Goal: Task Accomplishment & Management: Use online tool/utility

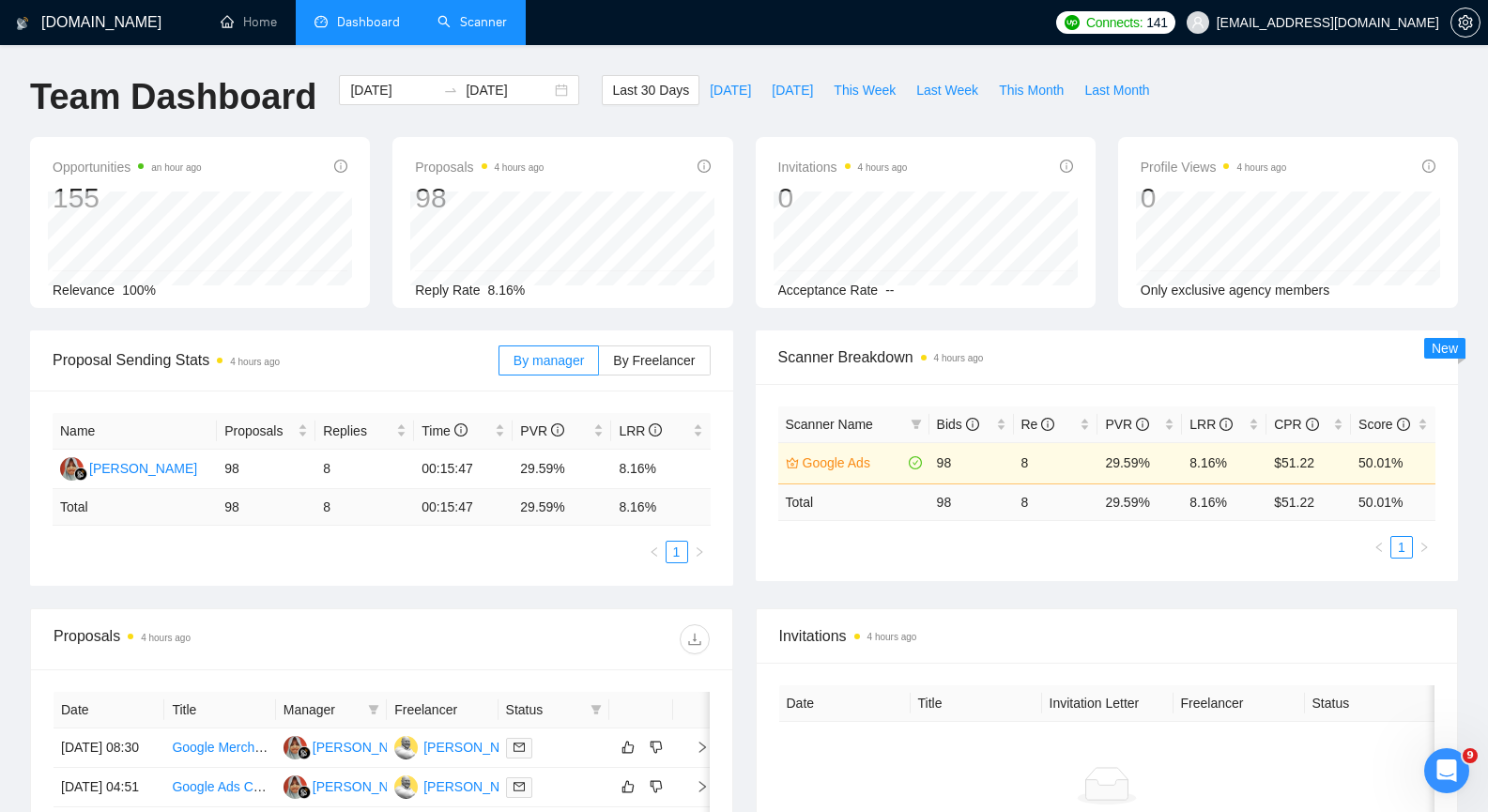
click at [481, 30] on link "Scanner" at bounding box center [472, 22] width 69 height 16
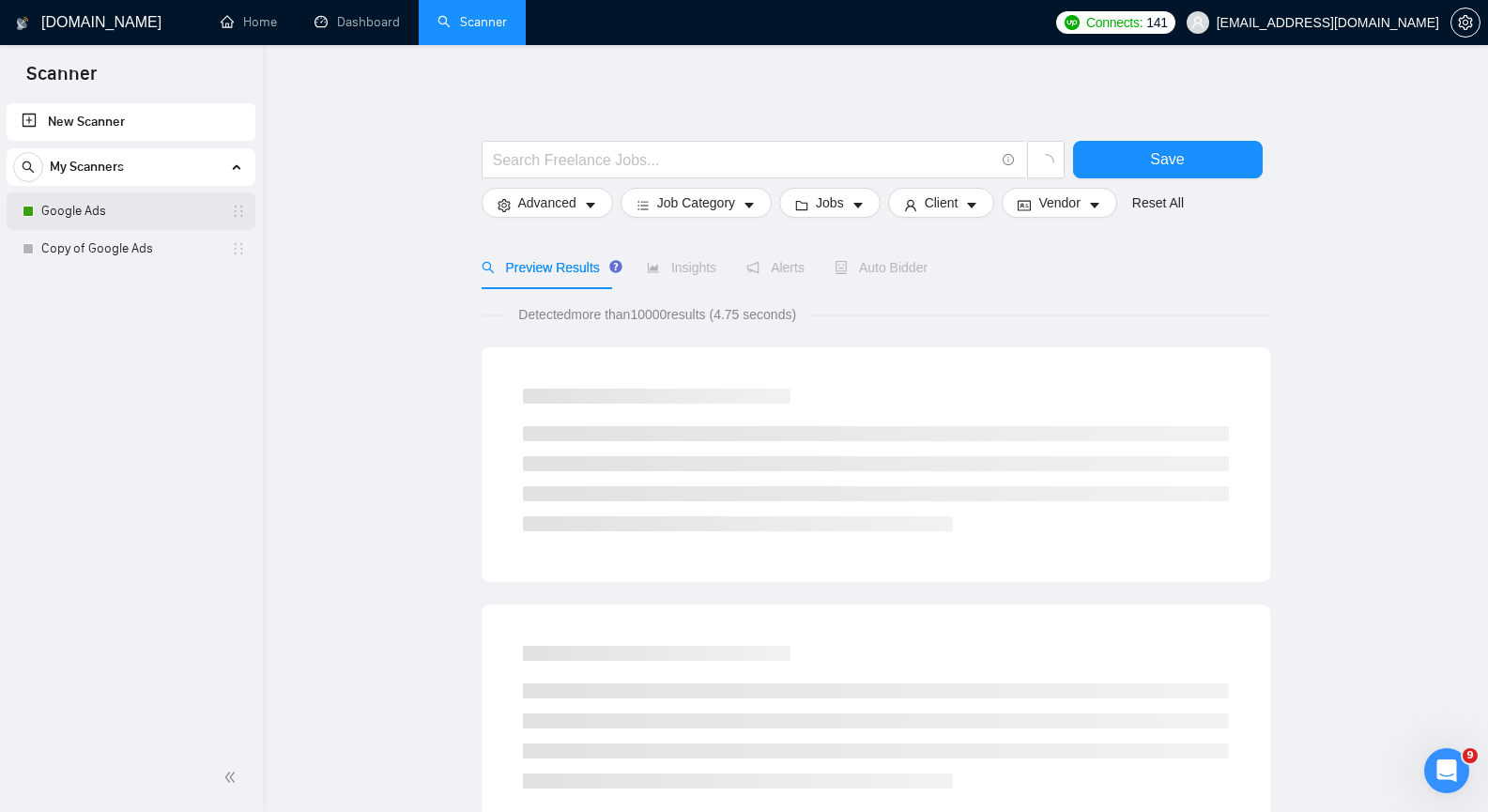
click at [96, 215] on link "Google Ads" at bounding box center [131, 212] width 178 height 38
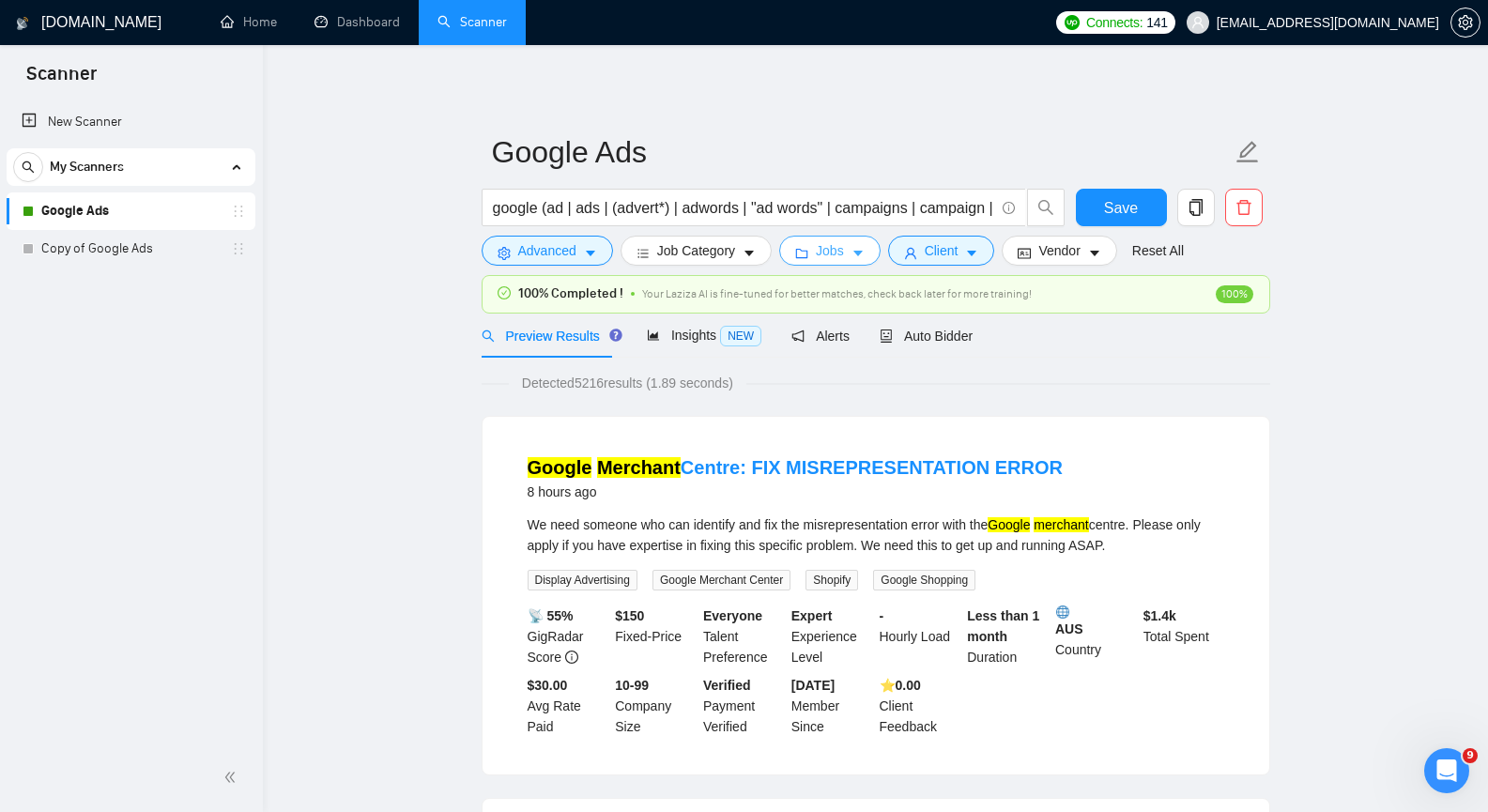
click at [854, 250] on icon "caret-down" at bounding box center [858, 253] width 13 height 13
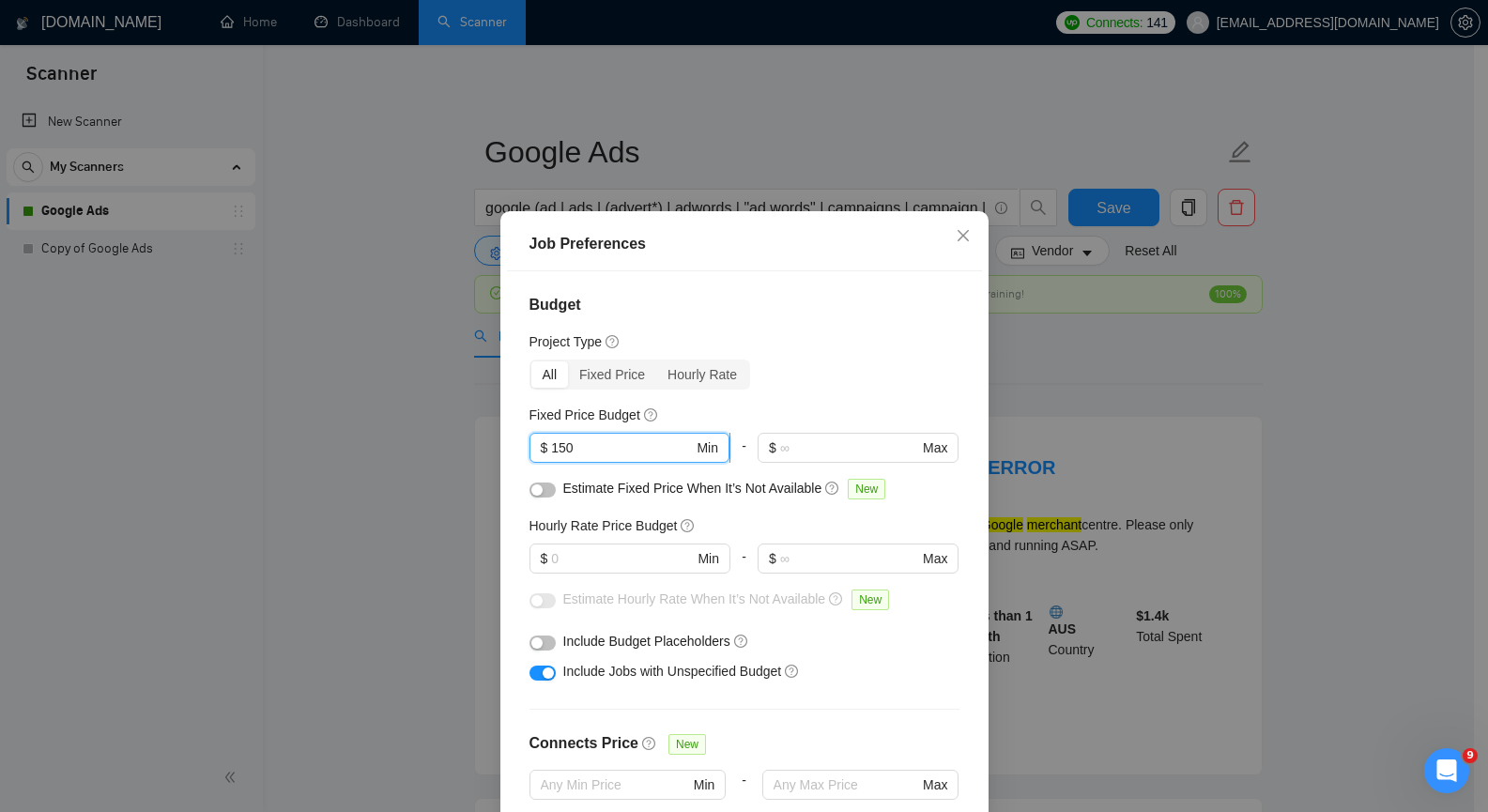
drag, startPoint x: 557, startPoint y: 447, endPoint x: 541, endPoint y: 452, distance: 16.8
click at [541, 452] on span "$ 150 Min" at bounding box center [629, 448] width 200 height 30
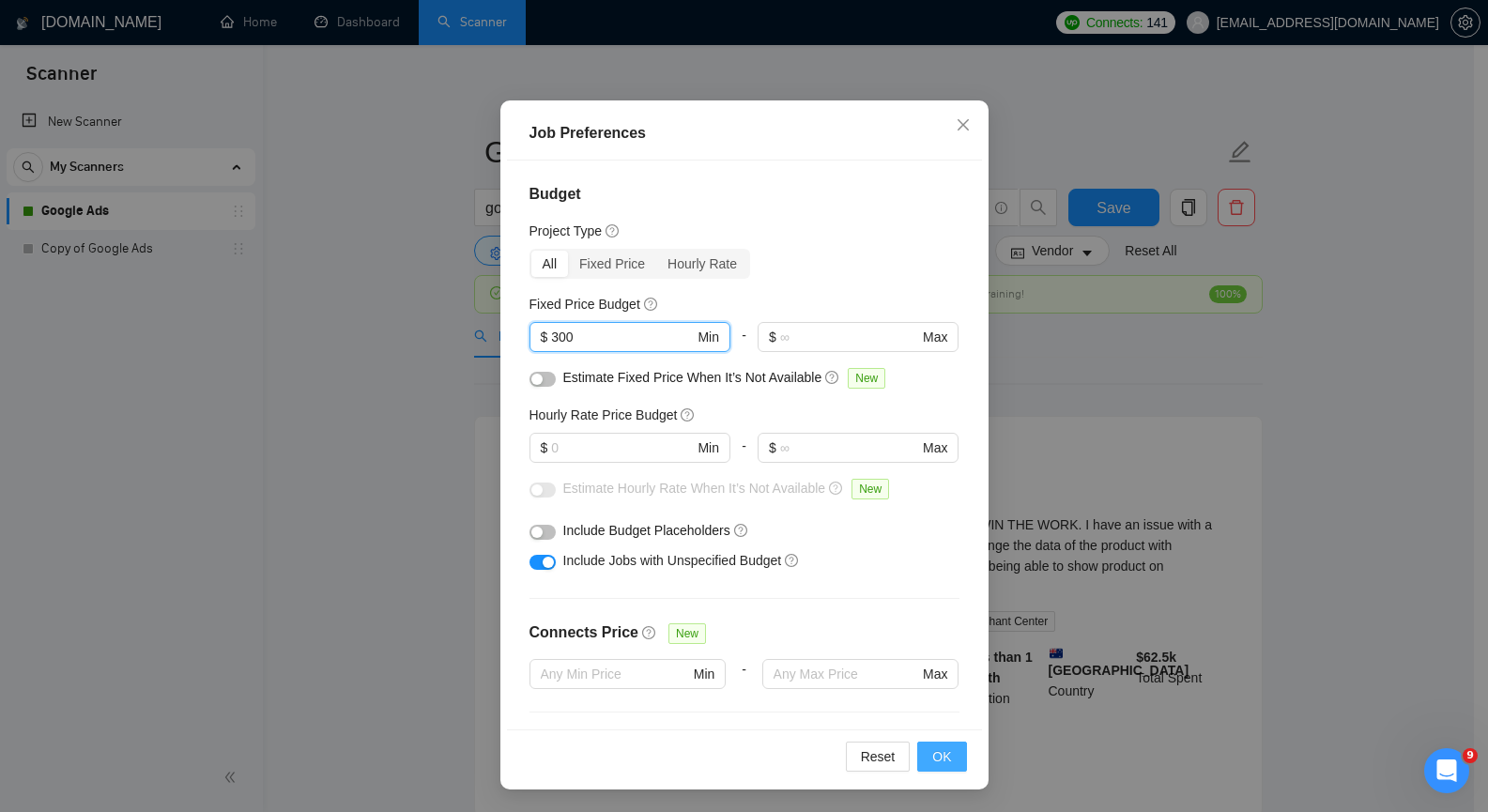
type input "300"
click at [945, 758] on button "OK" at bounding box center [941, 757] width 48 height 30
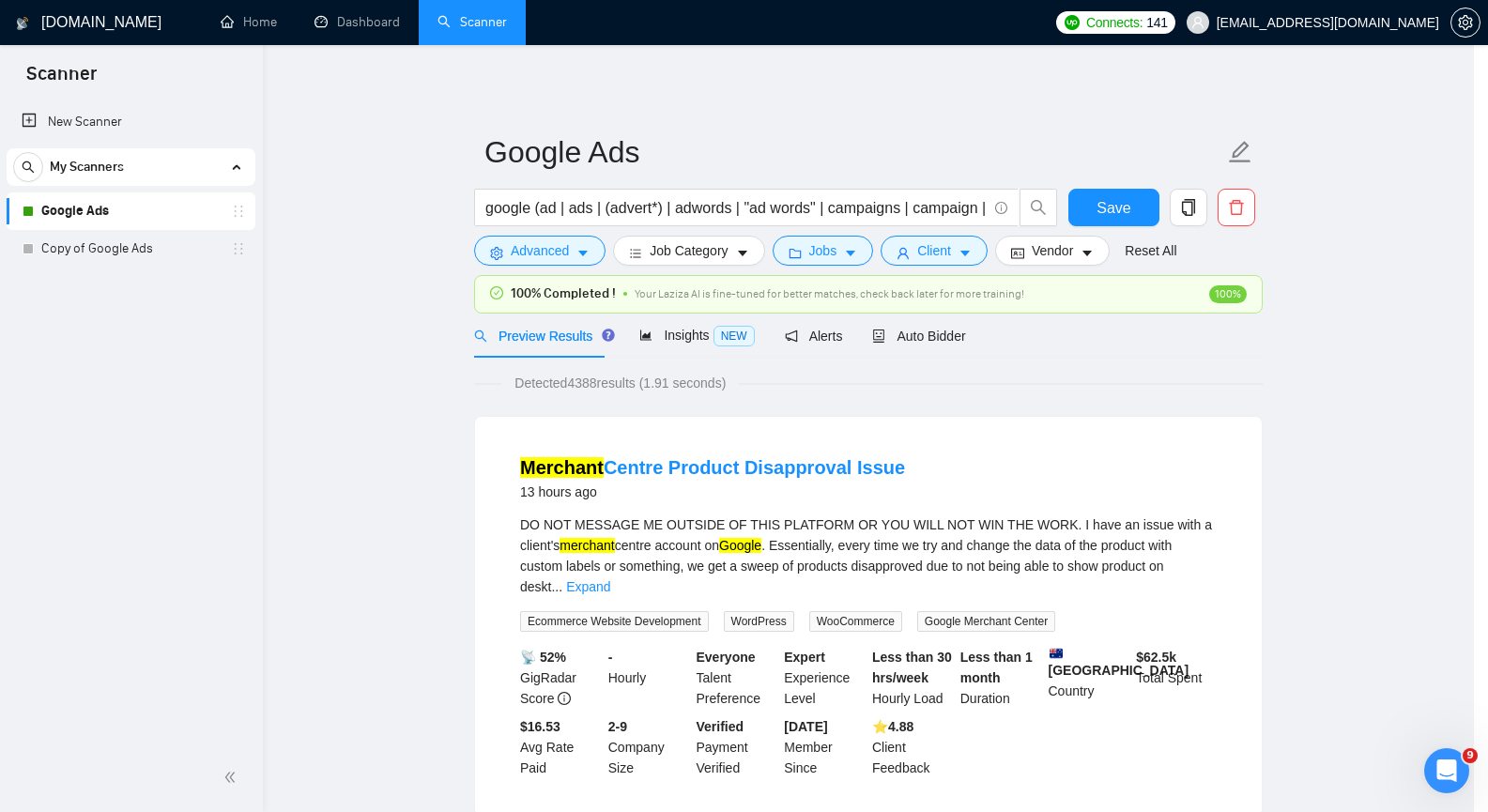
scroll to position [11, 0]
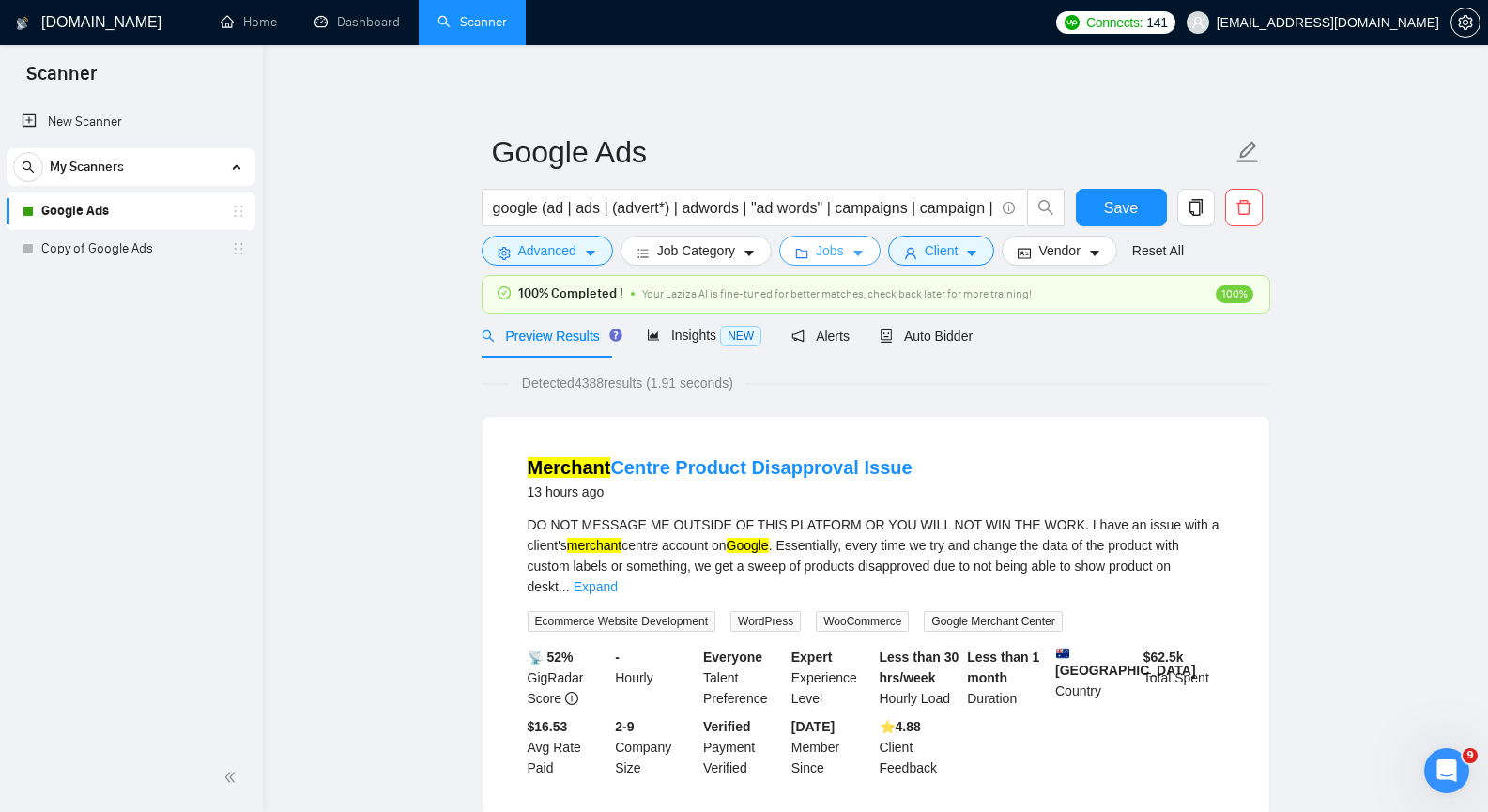
click at [854, 249] on icon "caret-down" at bounding box center [858, 253] width 13 height 13
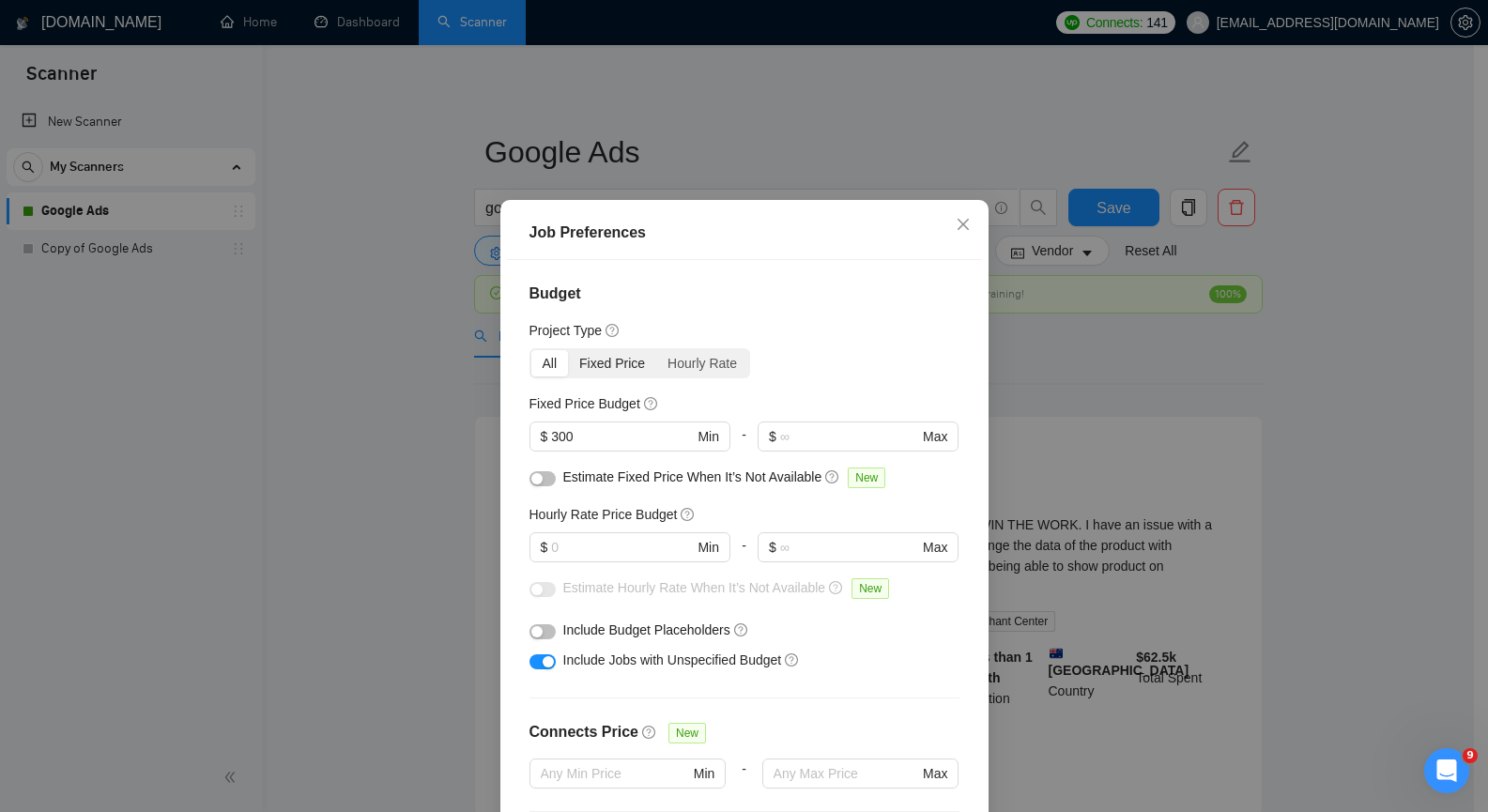
click at [608, 377] on div "Fixed Price" at bounding box center [612, 363] width 88 height 27
click at [568, 350] on input "Fixed Price" at bounding box center [568, 350] width 0 height 0
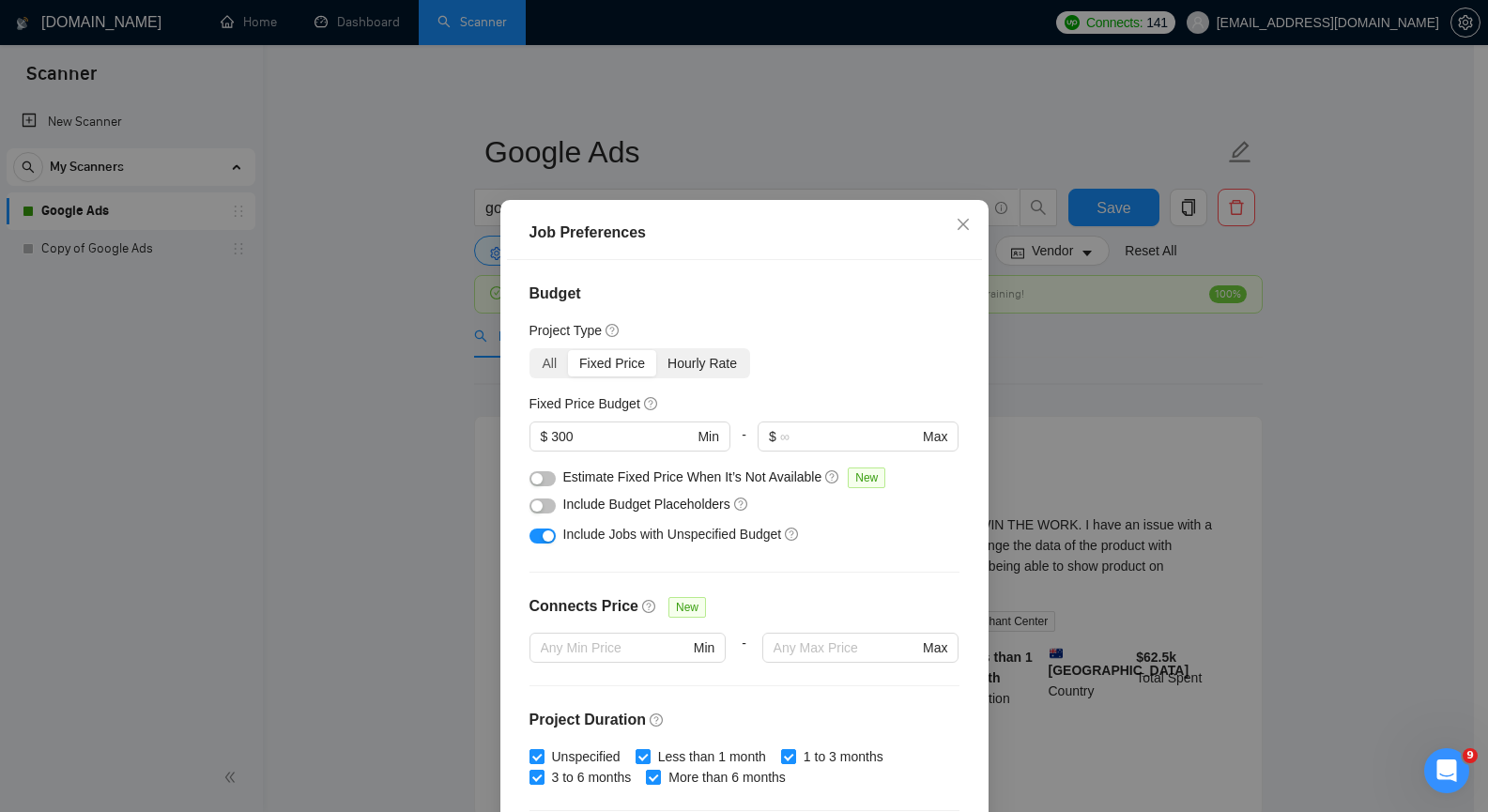
click at [678, 370] on div "Hourly Rate" at bounding box center [702, 363] width 92 height 27
click at [657, 350] on input "Hourly Rate" at bounding box center [657, 350] width 0 height 0
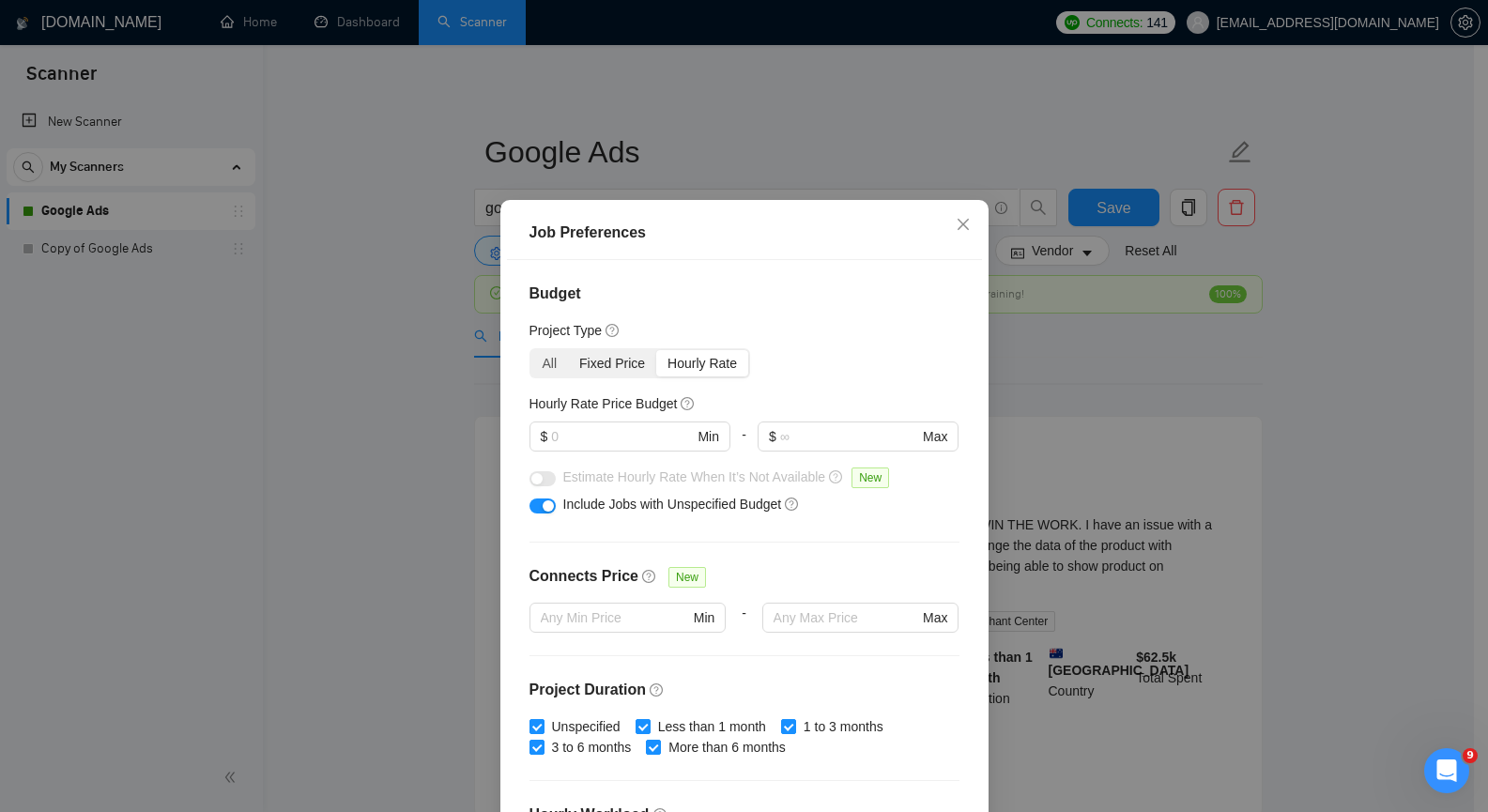
click at [616, 376] on div "Fixed Price" at bounding box center [612, 363] width 88 height 27
click at [568, 350] on input "Fixed Price" at bounding box center [568, 350] width 0 height 0
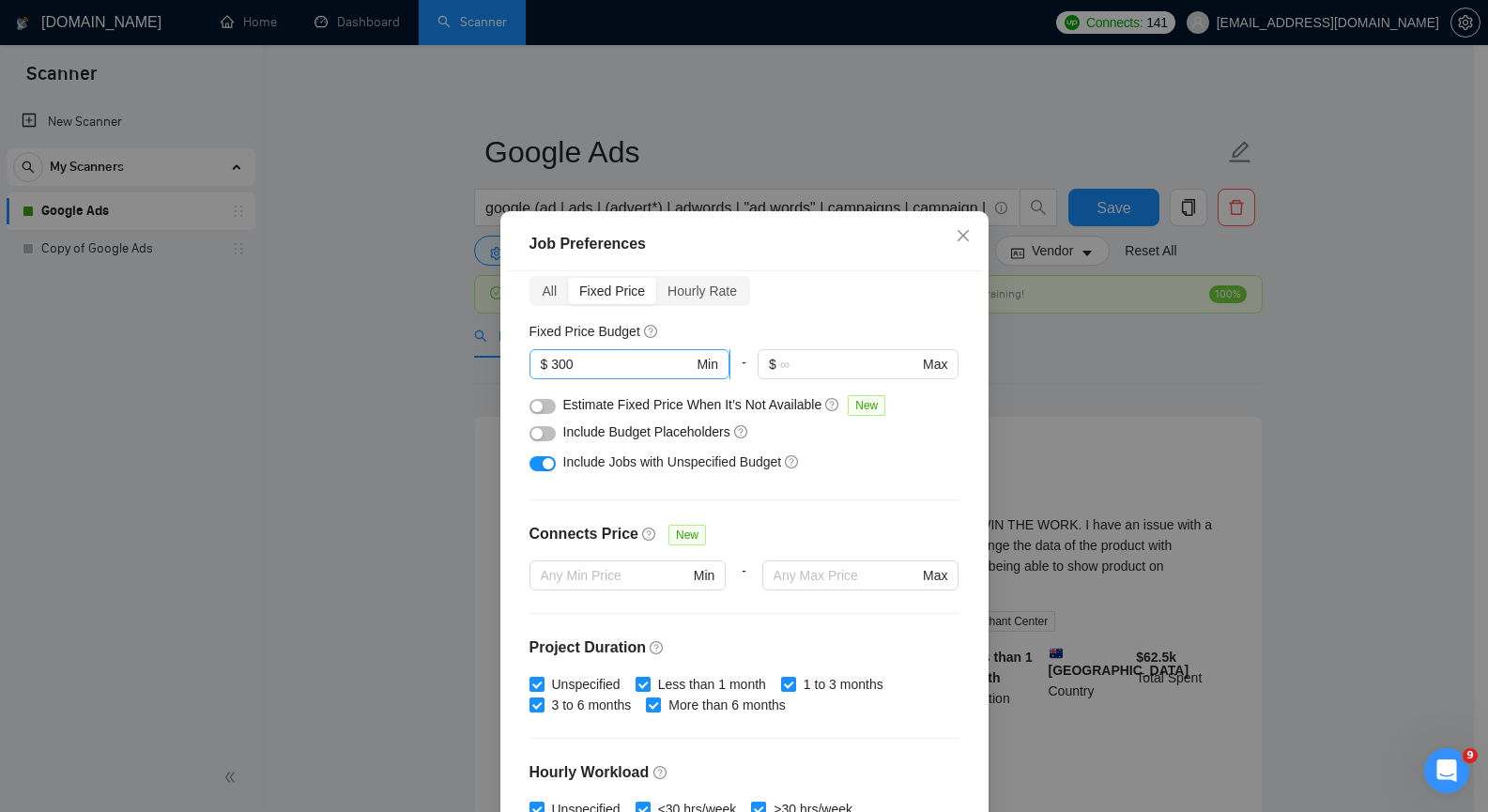
scroll to position [83, 0]
click at [672, 295] on div "Hourly Rate" at bounding box center [702, 292] width 92 height 27
click at [657, 279] on input "Hourly Rate" at bounding box center [657, 279] width 0 height 0
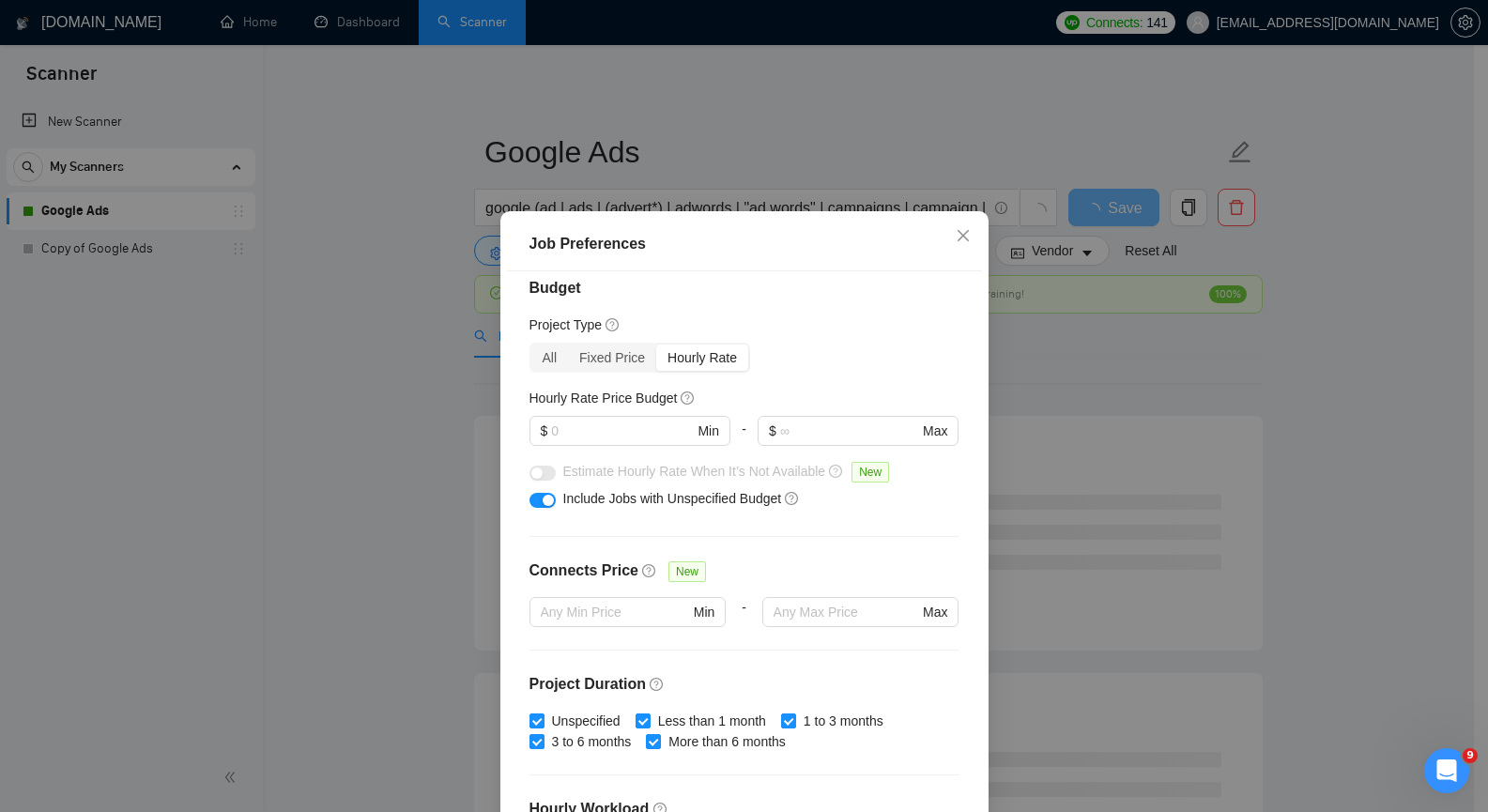
scroll to position [0, 0]
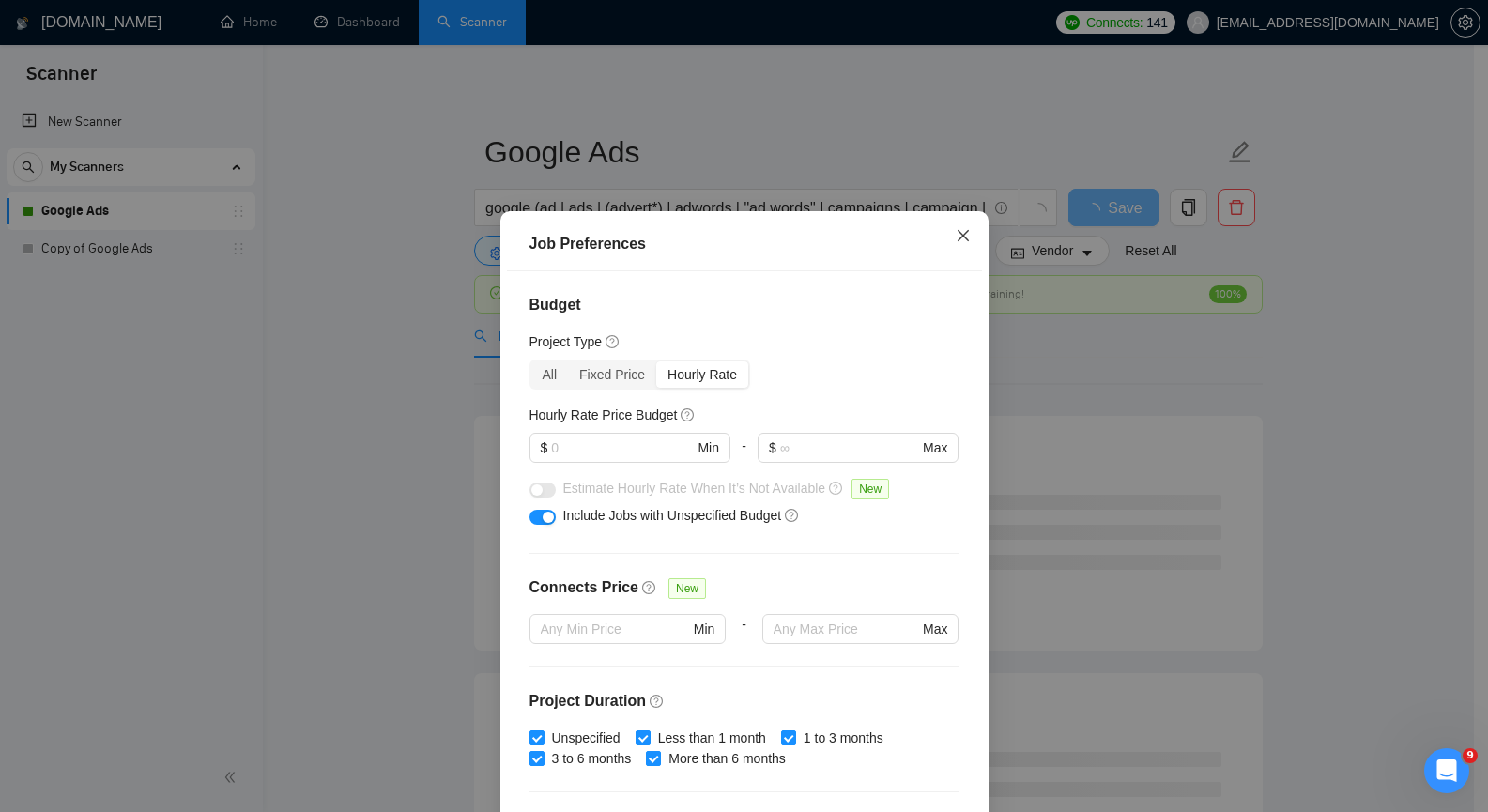
click at [957, 240] on icon "close" at bounding box center [962, 235] width 11 height 11
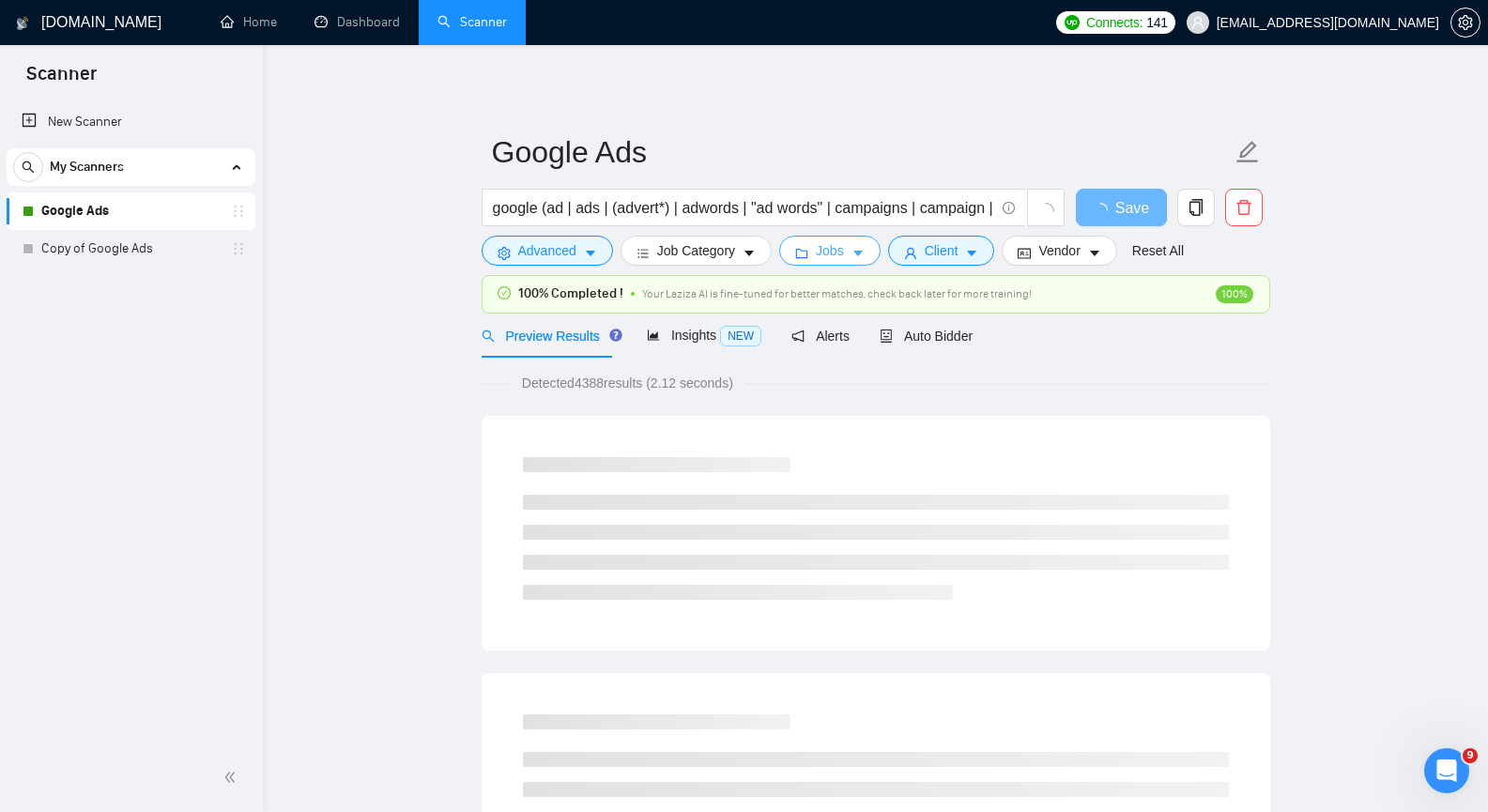
click at [858, 253] on icon "caret-down" at bounding box center [858, 253] width 13 height 13
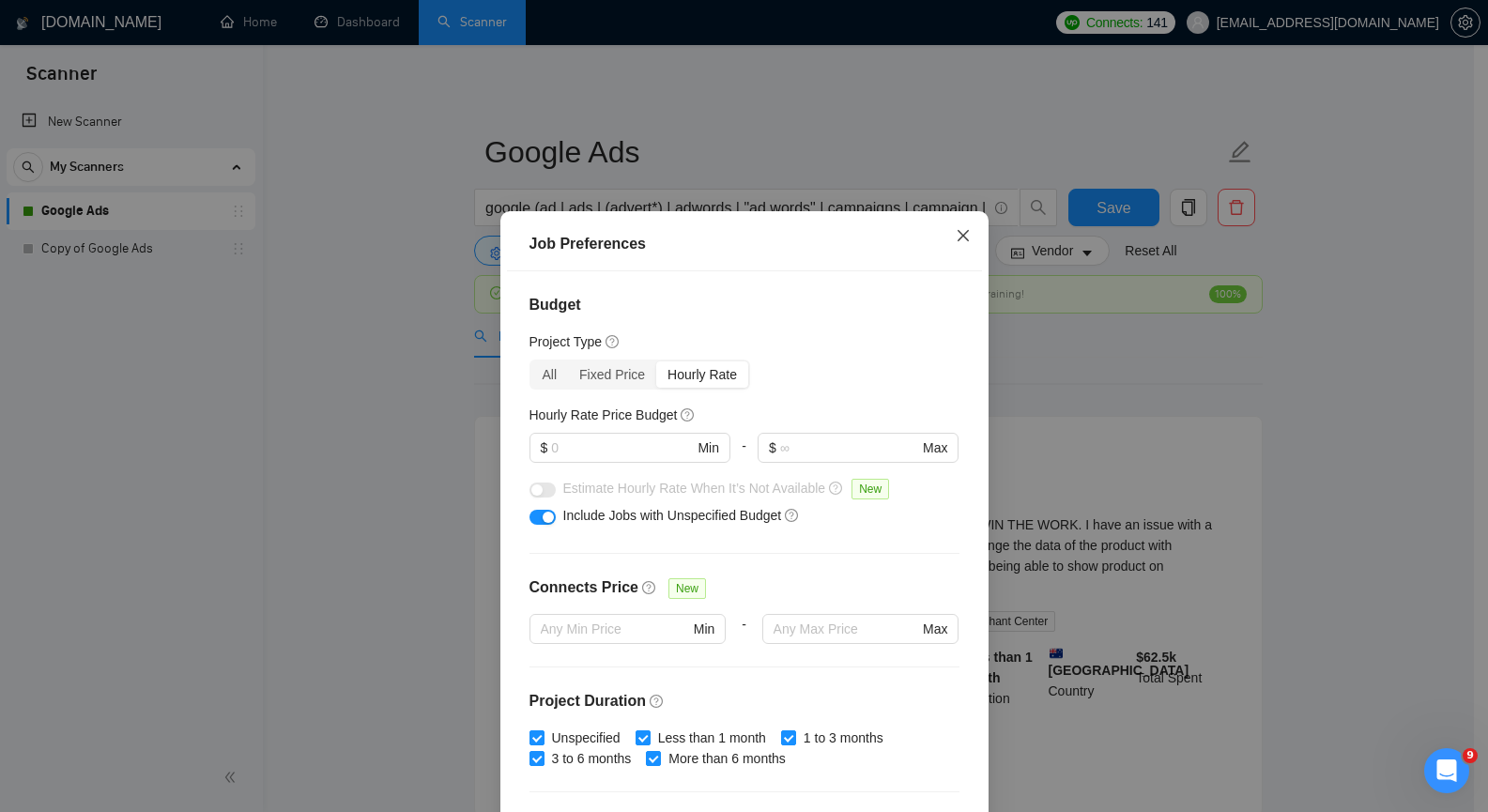
click at [956, 237] on icon "close" at bounding box center [963, 235] width 15 height 15
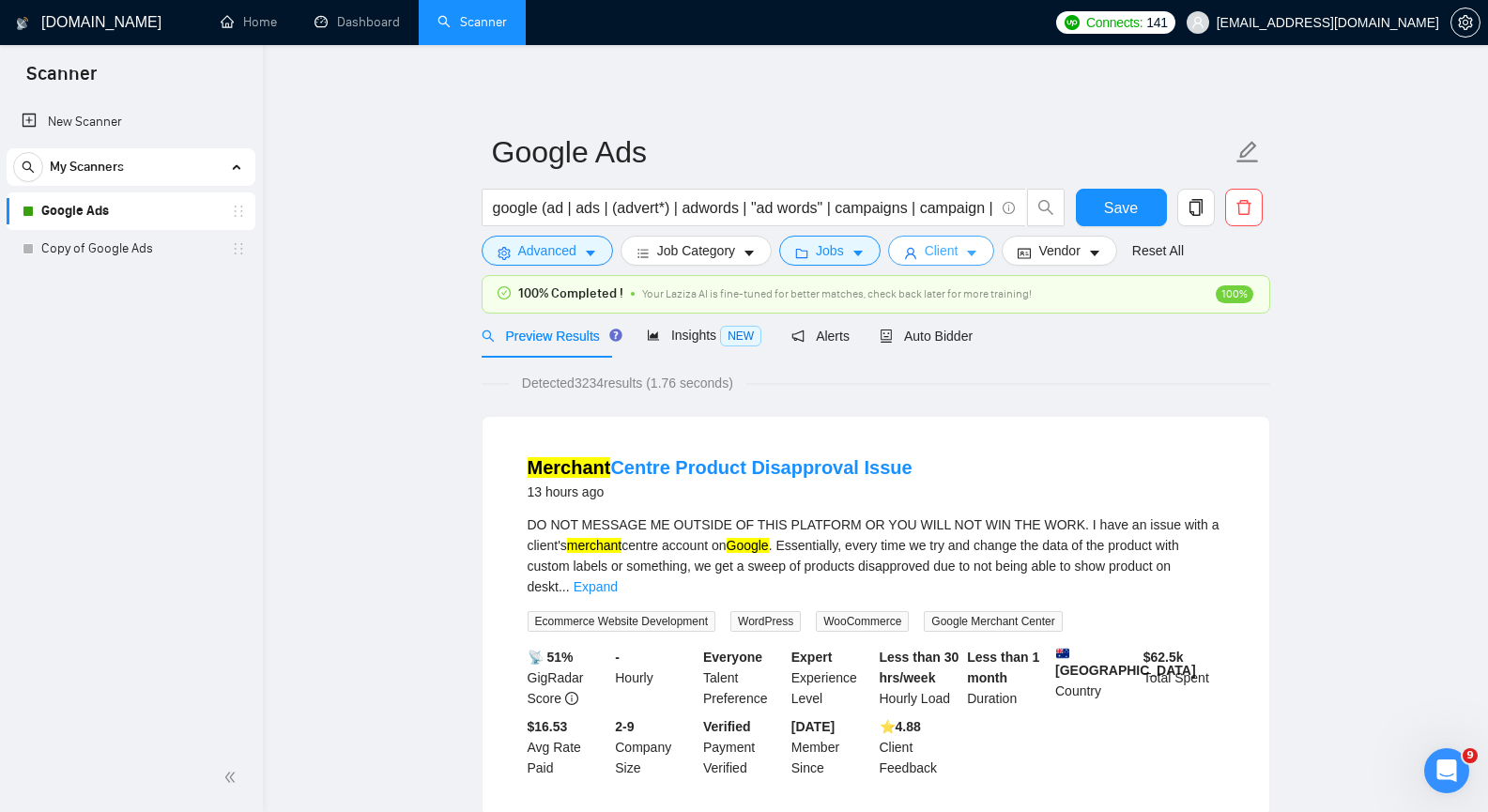
click at [969, 254] on icon "caret-down" at bounding box center [973, 254] width 9 height 6
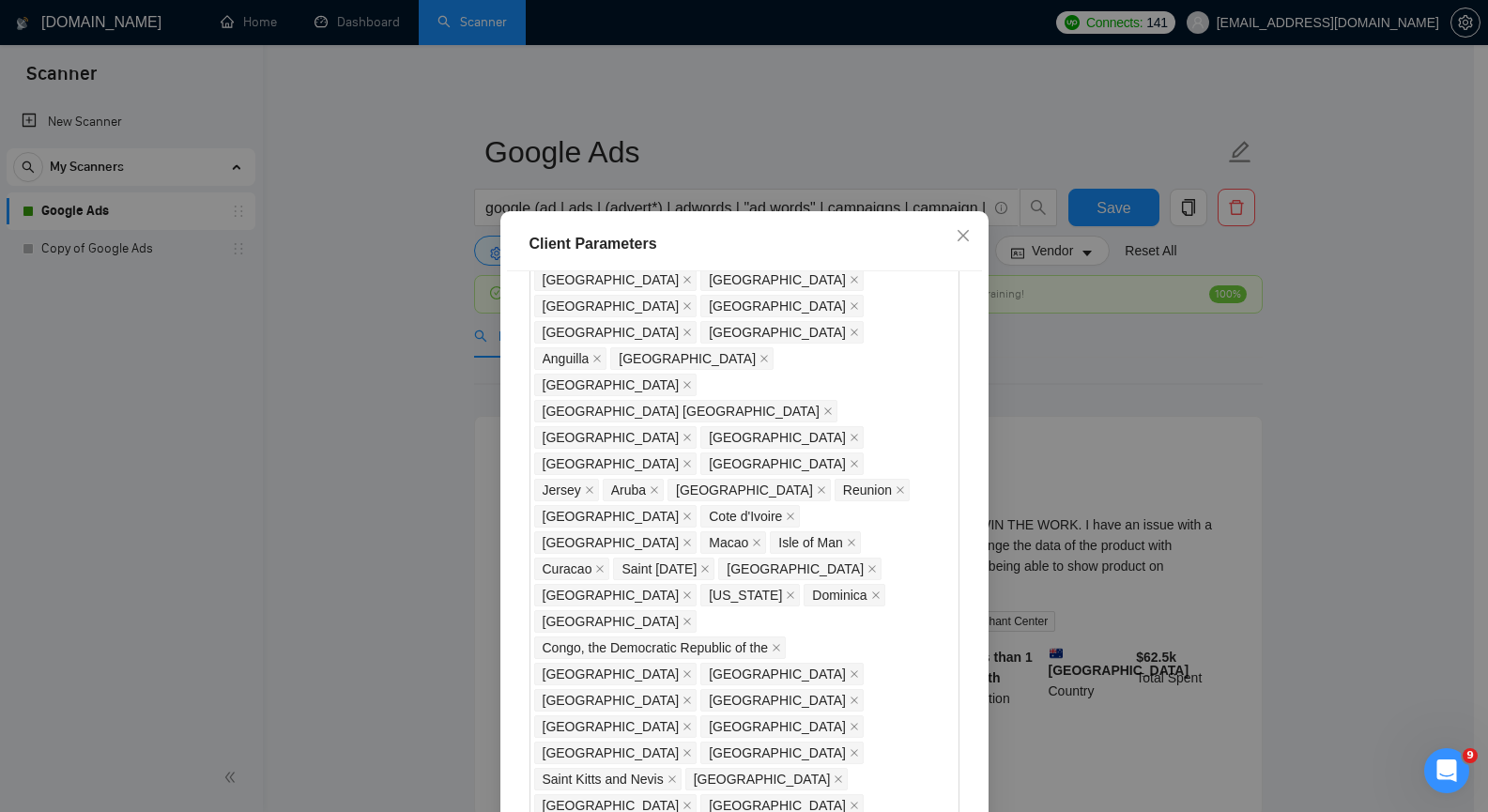
scroll to position [1877, 0]
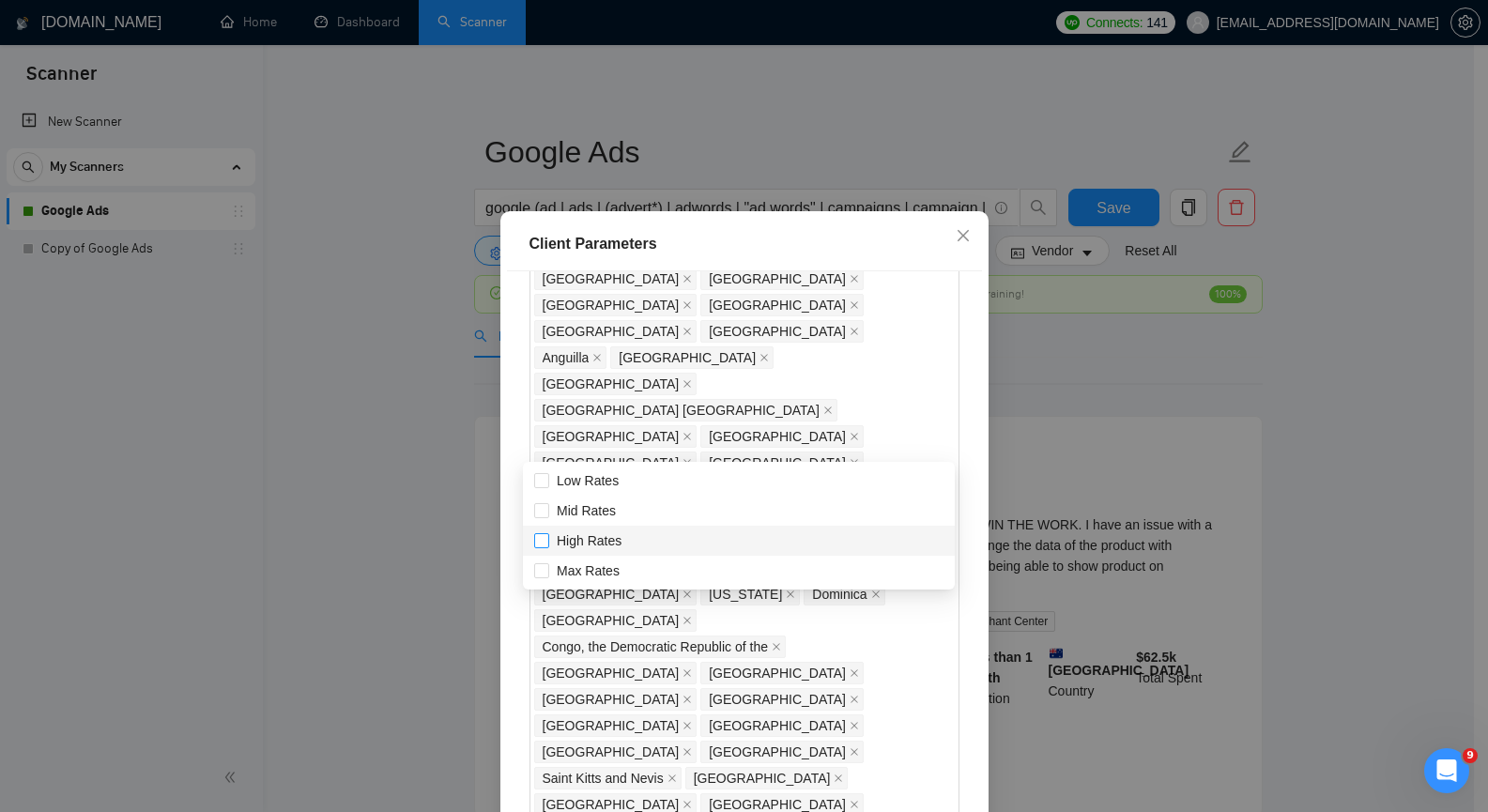
click at [548, 541] on span at bounding box center [542, 541] width 15 height 15
click at [548, 541] on input "High Rates" at bounding box center [541, 540] width 13 height 13
checkbox input "false"
click at [545, 572] on input "Max Rates" at bounding box center [541, 570] width 13 height 13
checkbox input "true"
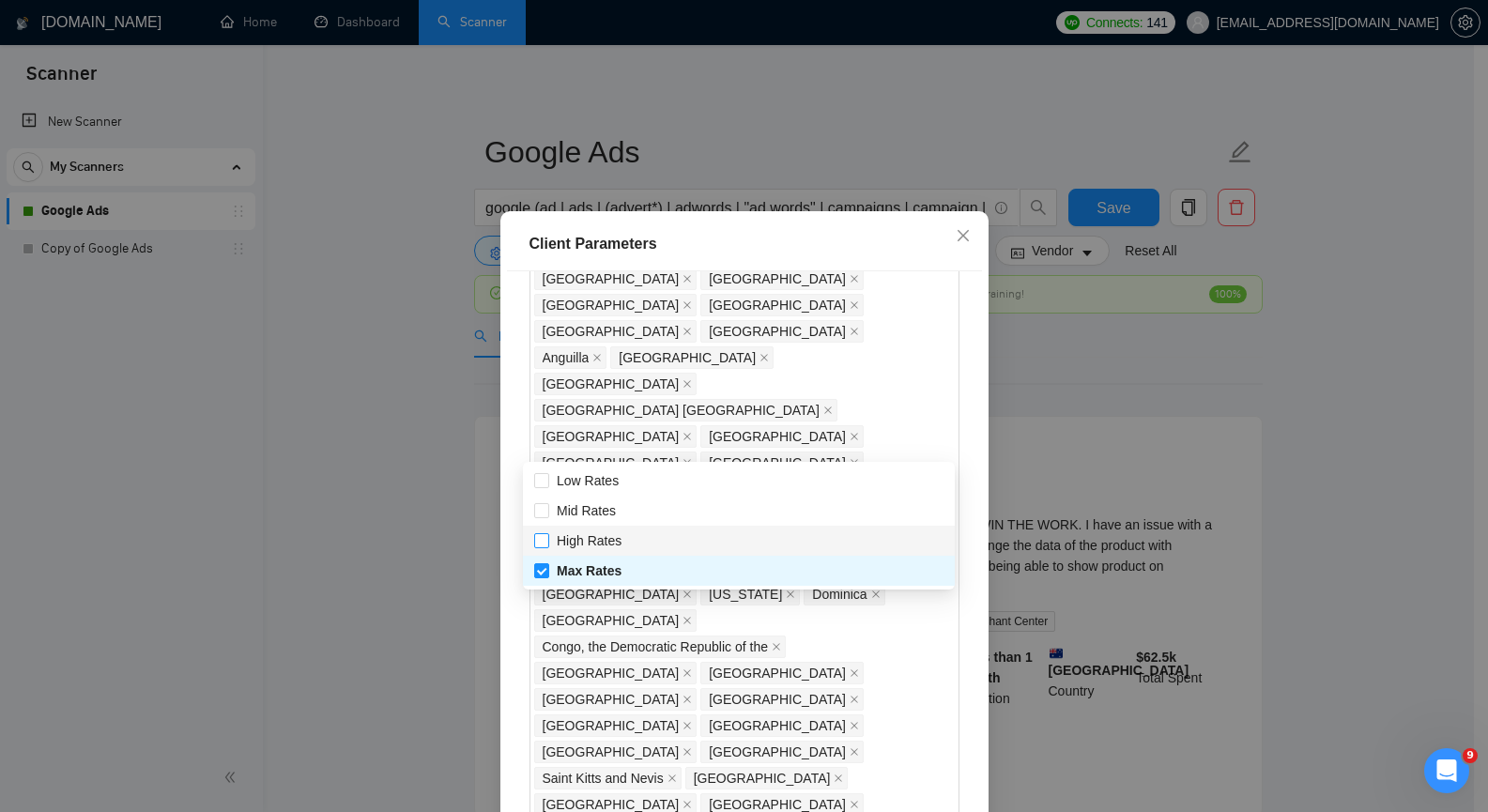
click at [549, 541] on span "High Rates" at bounding box center [589, 541] width 80 height 21
click at [548, 541] on input "High Rates" at bounding box center [541, 540] width 13 height 13
click at [541, 539] on input "High Rates" at bounding box center [541, 540] width 13 height 13
checkbox input "true"
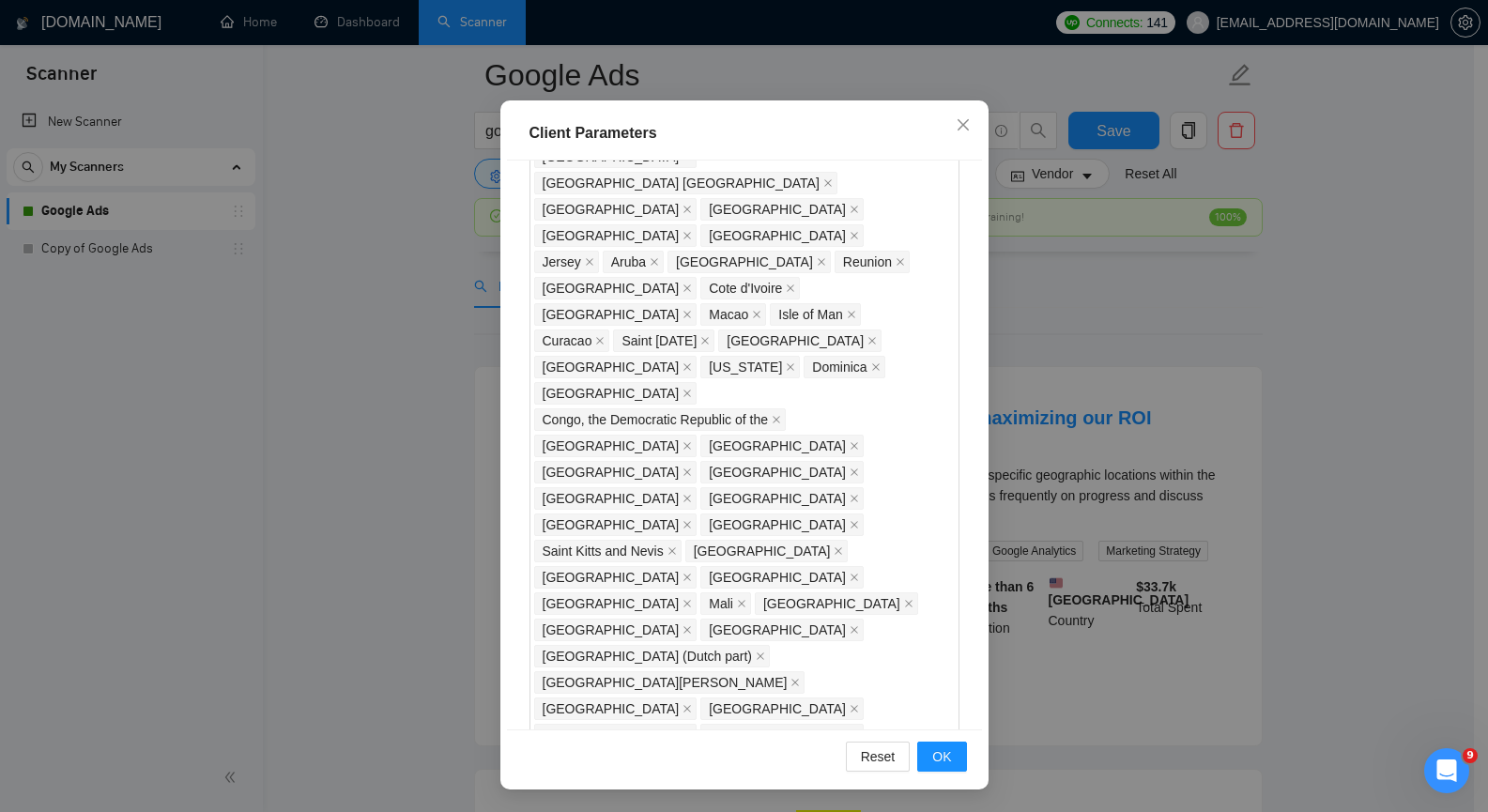
scroll to position [94, 0]
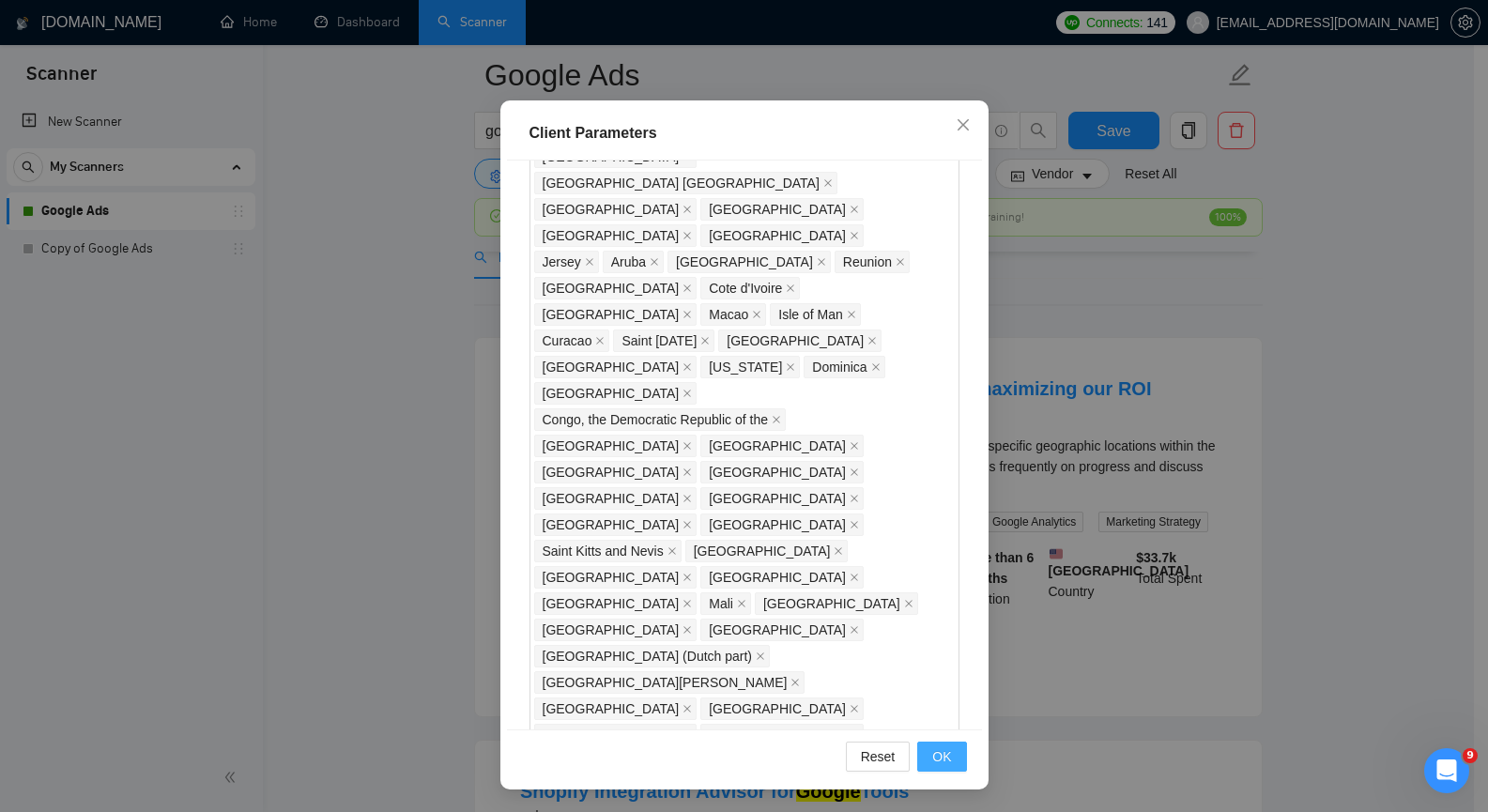
click at [933, 753] on span "OK" at bounding box center [942, 757] width 19 height 21
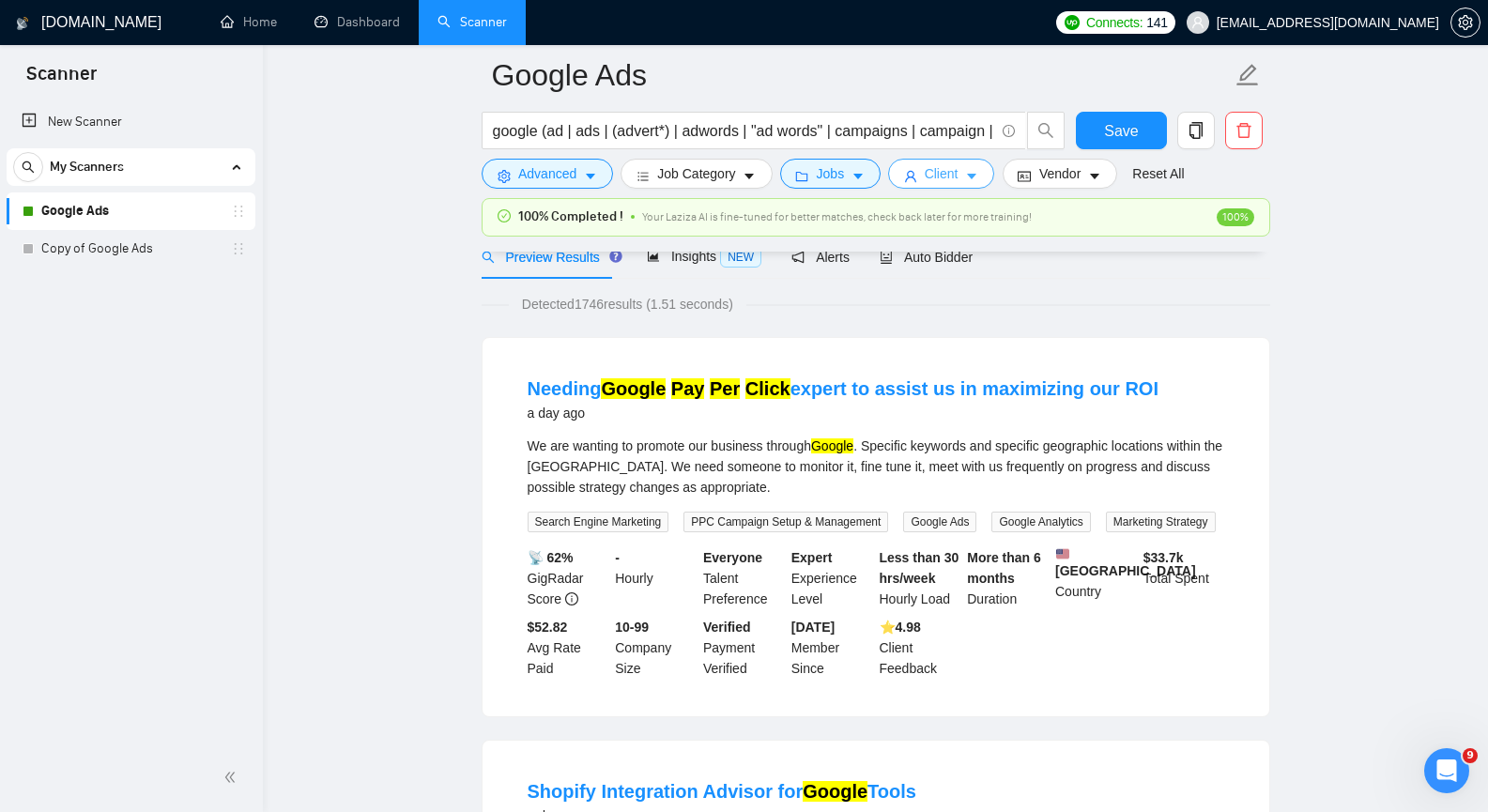
scroll to position [0, 0]
click at [1131, 125] on span "Save" at bounding box center [1122, 131] width 34 height 24
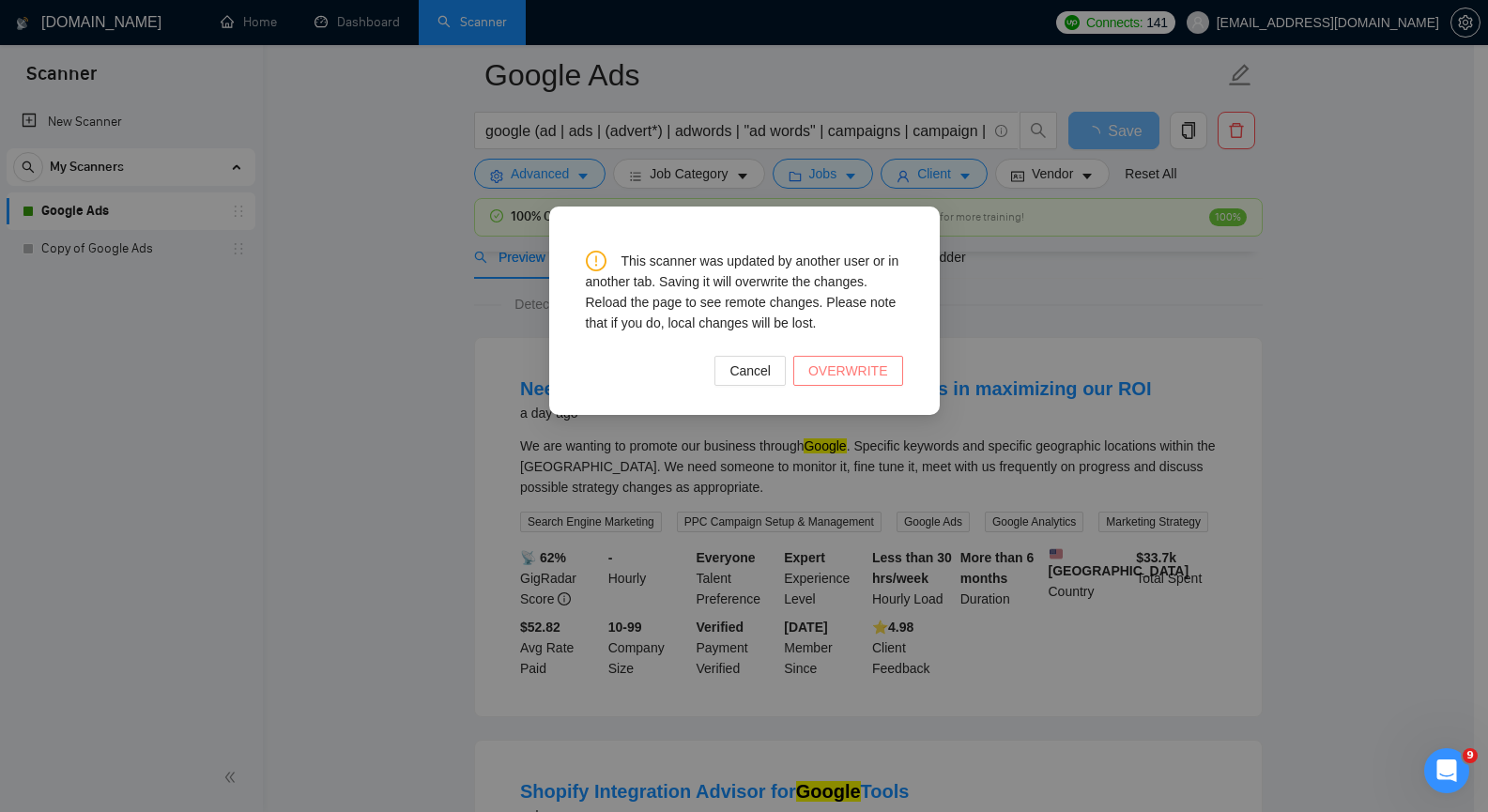
click at [836, 370] on span "OVERWRITE" at bounding box center [848, 371] width 80 height 21
